Goal: Complete application form

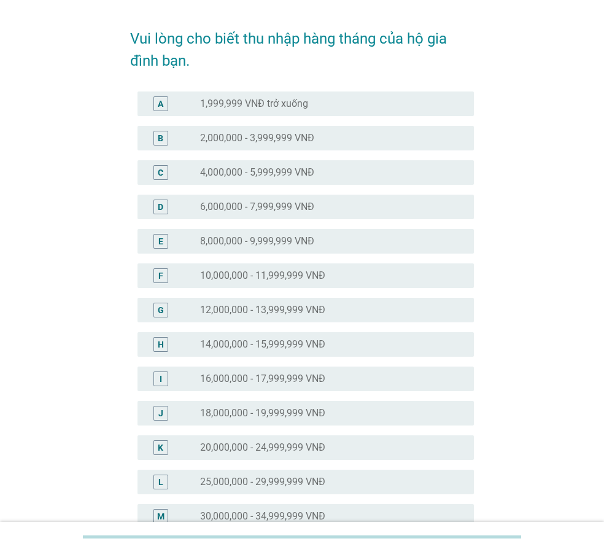
scroll to position [61, 0]
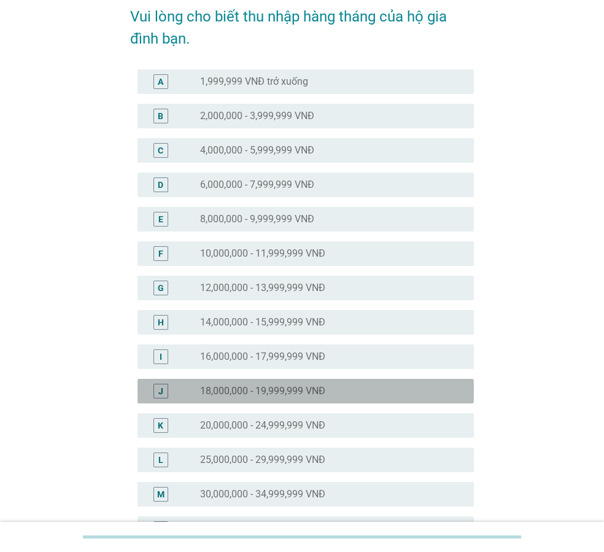
click at [155, 398] on div "J" at bounding box center [160, 390] width 15 height 15
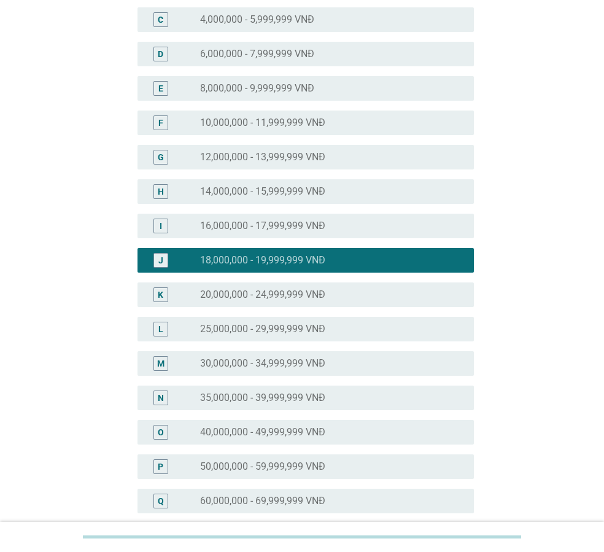
scroll to position [449, 0]
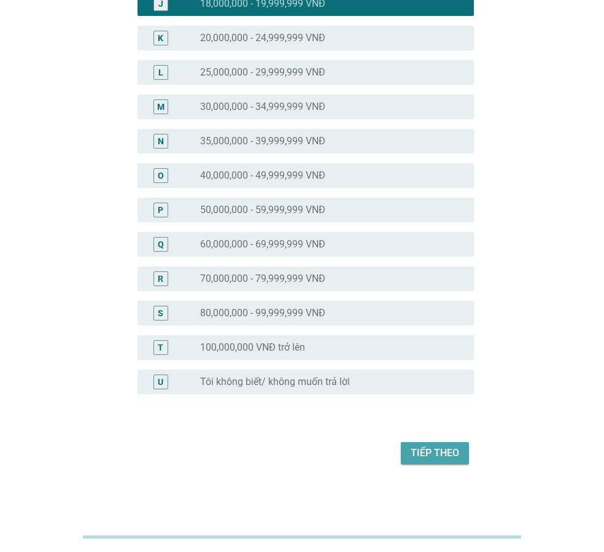
click at [430, 450] on div "Tiếp theo" at bounding box center [434, 452] width 48 height 15
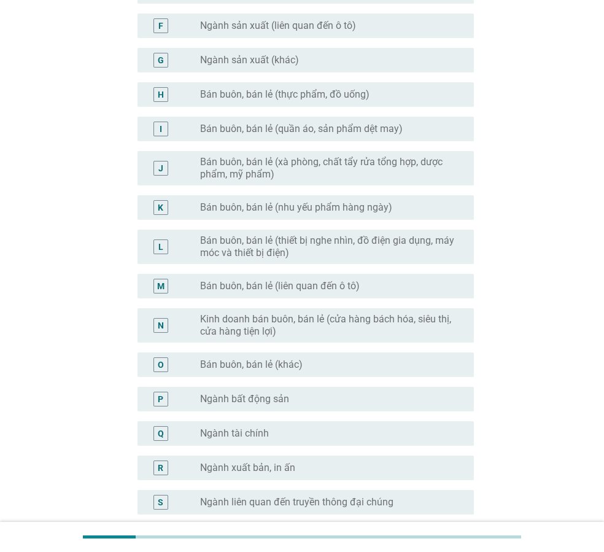
scroll to position [368, 0]
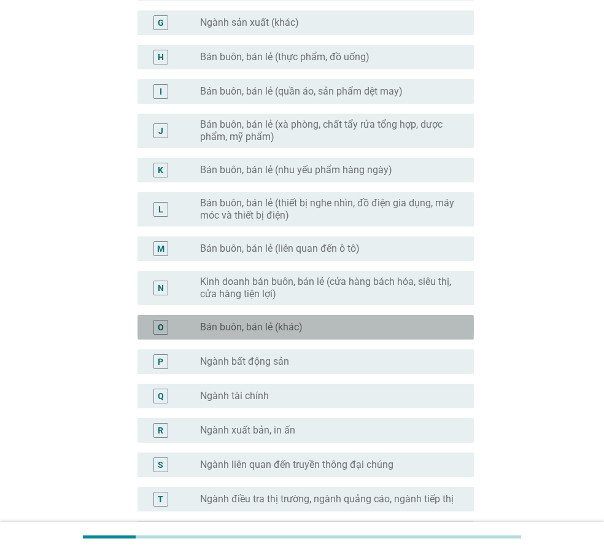
click at [288, 331] on label "Bán buôn, bán lẻ (khác)" at bounding box center [251, 327] width 102 height 12
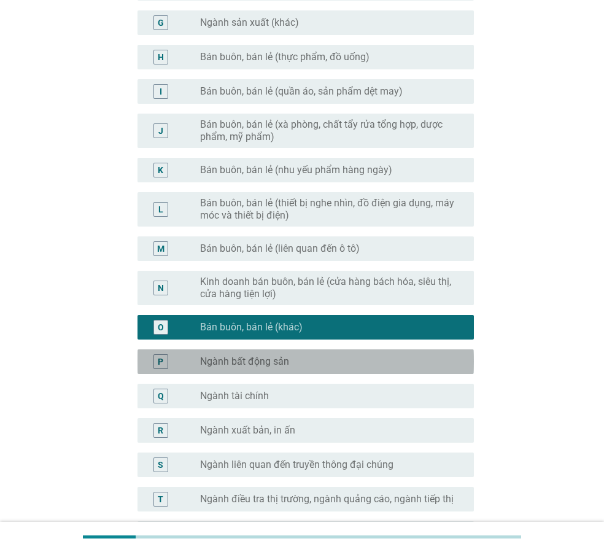
click at [298, 363] on div "radio_button_unchecked Ngành bất động sản" at bounding box center [327, 361] width 254 height 12
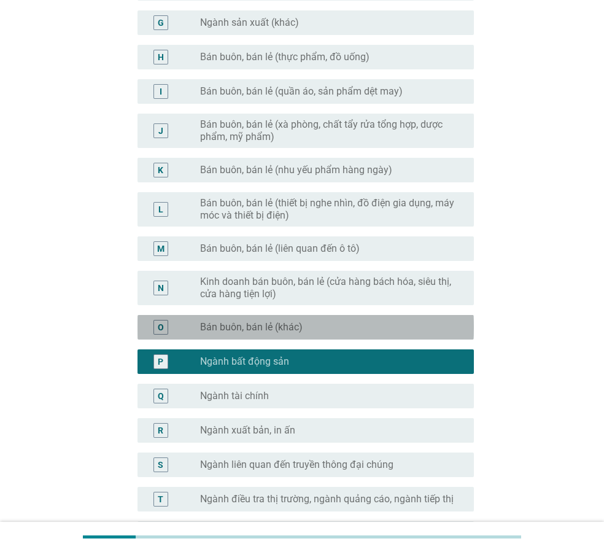
click at [309, 320] on div "radio_button_unchecked Bán buôn, bán lẻ (khác)" at bounding box center [332, 327] width 264 height 15
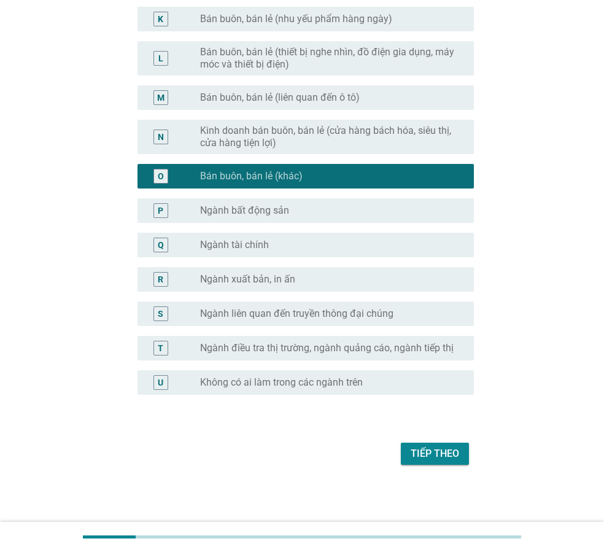
scroll to position [520, 0]
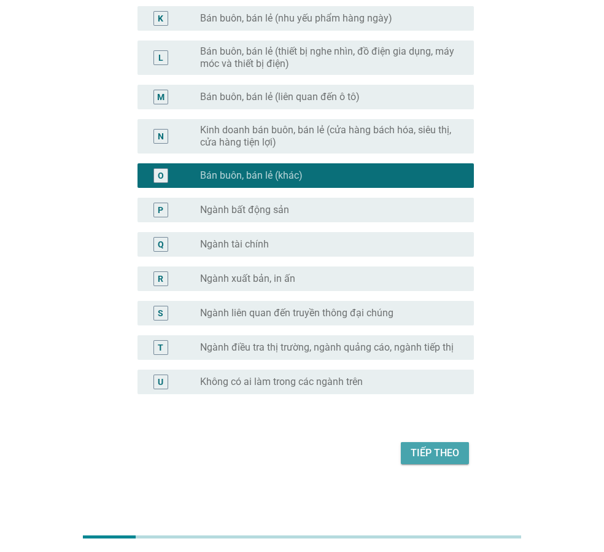
click at [412, 447] on div "Tiếp theo" at bounding box center [434, 452] width 48 height 15
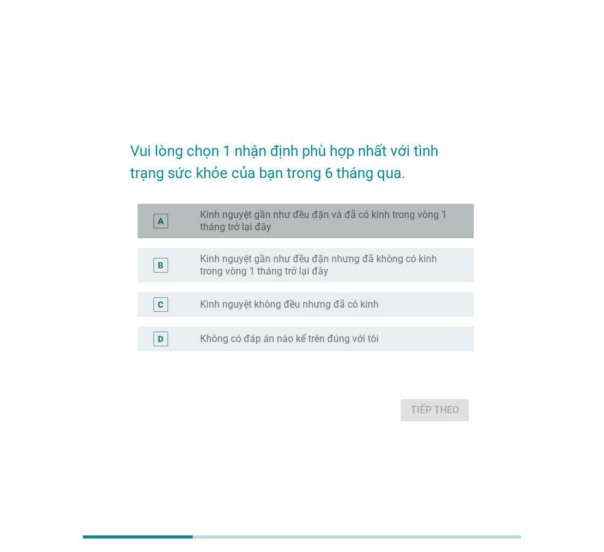
click at [336, 220] on label "Kinh nguyệt gần như đều đặn và đã có kinh trong vòng 1 tháng trở lại đây" at bounding box center [327, 221] width 254 height 25
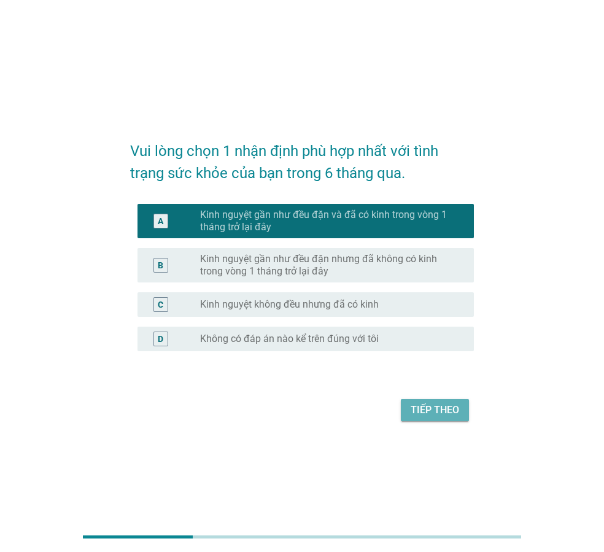
click at [426, 407] on div "Tiếp theo" at bounding box center [434, 410] width 48 height 15
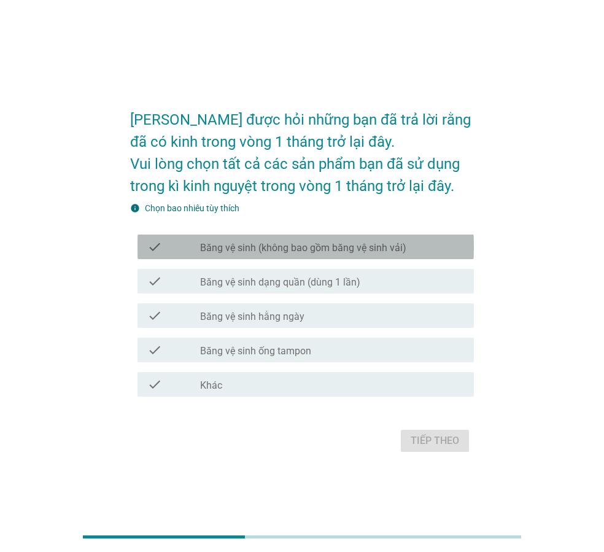
click at [259, 244] on label "Băng vệ sinh (không bao gồm băng vệ sinh vải)" at bounding box center [303, 248] width 206 height 12
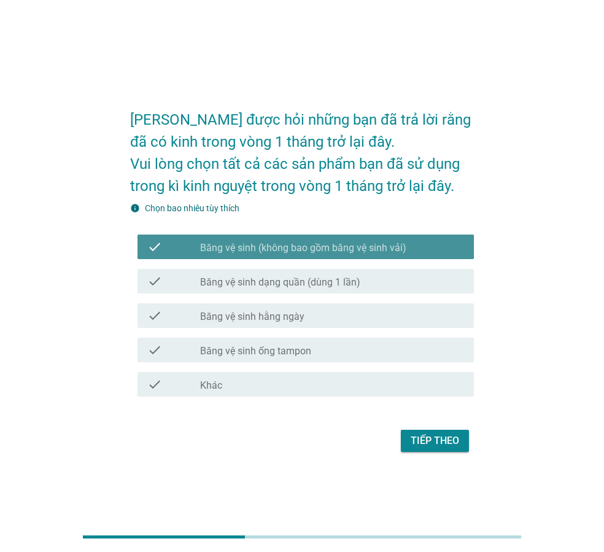
click at [259, 244] on label "Băng vệ sinh (không bao gồm băng vệ sinh vải)" at bounding box center [303, 248] width 206 height 12
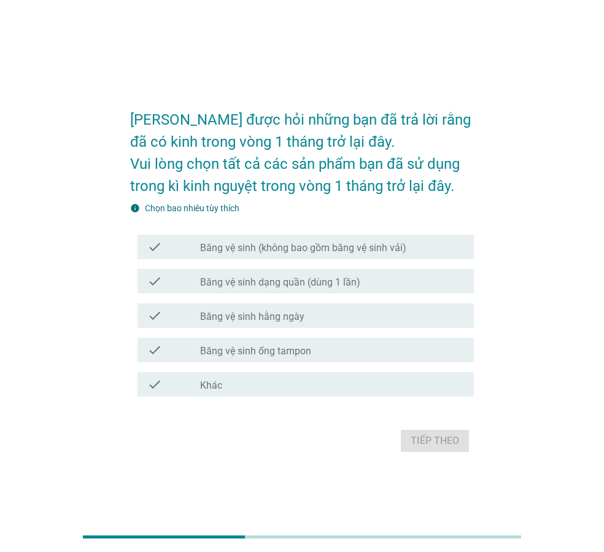
click at [258, 245] on label "Băng vệ sinh (không bao gồm băng vệ sinh vải)" at bounding box center [303, 248] width 206 height 12
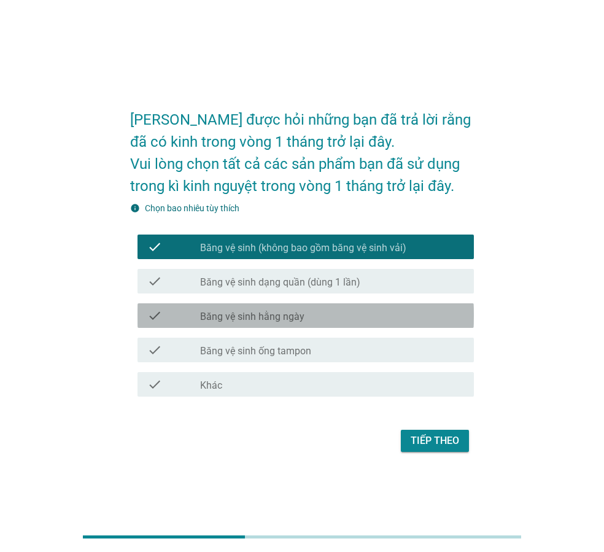
click at [280, 316] on label "Băng vệ sinh hằng ngày" at bounding box center [252, 316] width 104 height 12
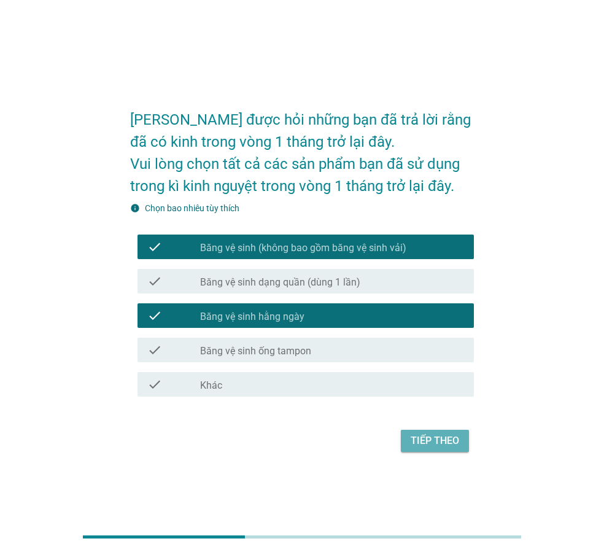
click at [420, 439] on div "Tiếp theo" at bounding box center [434, 440] width 48 height 15
